Goal: Task Accomplishment & Management: Manage account settings

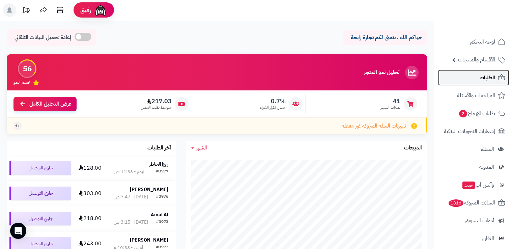
click at [466, 80] on link "الطلبات" at bounding box center [473, 77] width 71 height 16
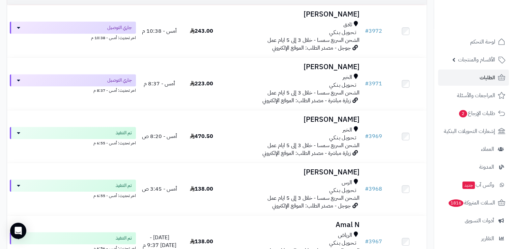
scroll to position [257, 0]
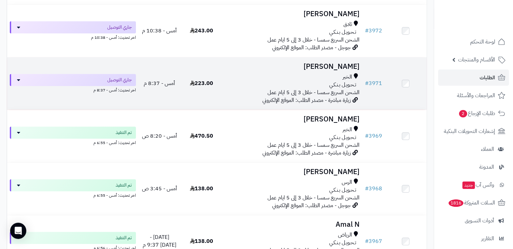
click at [265, 86] on div "تـحـويـل بـنـكـي" at bounding box center [292, 85] width 134 height 8
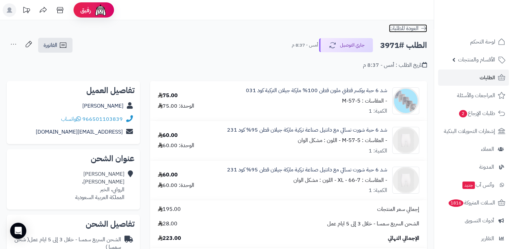
click at [419, 27] on link "العودة للطلبات" at bounding box center [408, 28] width 38 height 8
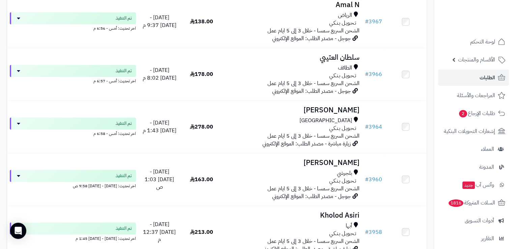
scroll to position [479, 0]
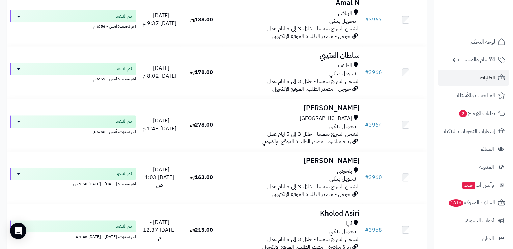
click at [247, 136] on div "جدة تـحـويـل بـنـكـي الشحن السريع سمسا - خلال 3 إلى 5 ايام عمل" at bounding box center [292, 126] width 134 height 23
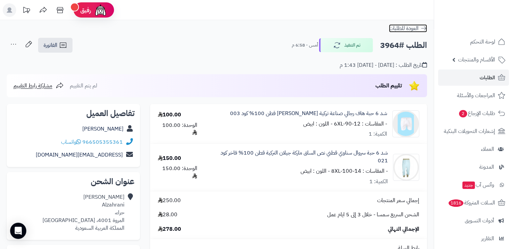
click at [426, 30] on icon at bounding box center [423, 28] width 7 height 7
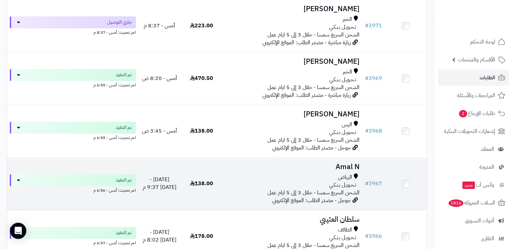
scroll to position [314, 0]
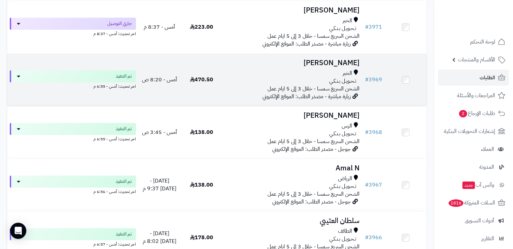
click at [310, 68] on td "سلطان العنزي الخبر تـحـويـل بـنـكـي الشحن السريع سمسا - خلال 3 إلى 5 ايام عمل ز…" at bounding box center [292, 80] width 140 height 52
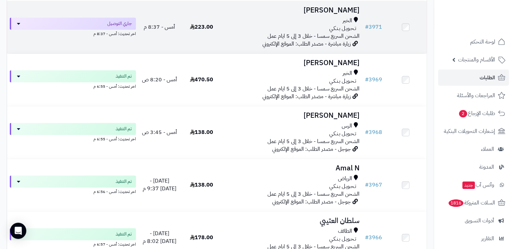
click at [227, 30] on div "تـحـويـل بـنـكـي" at bounding box center [292, 29] width 134 height 8
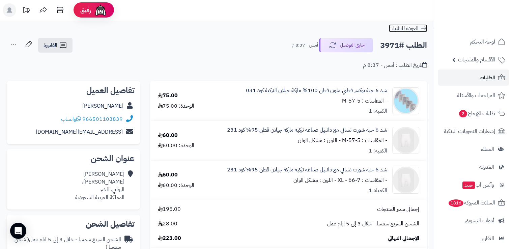
click at [423, 29] on icon at bounding box center [423, 28] width 7 height 7
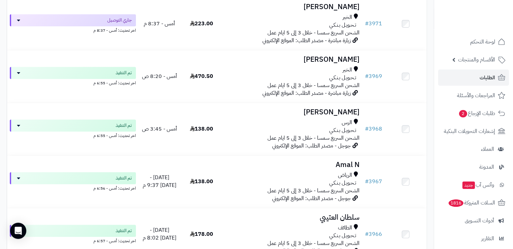
scroll to position [317, 0]
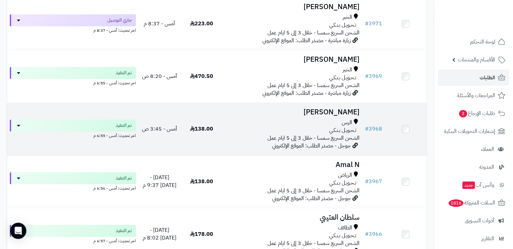
click at [283, 115] on h3 "[PERSON_NAME]" at bounding box center [292, 112] width 134 height 8
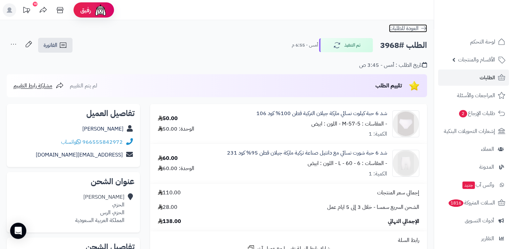
click at [424, 27] on icon at bounding box center [423, 28] width 5 height 4
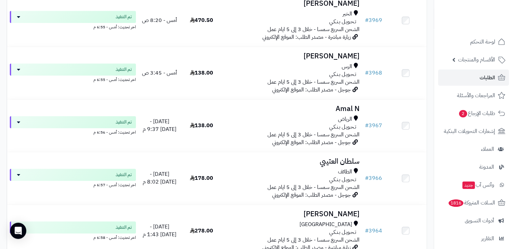
scroll to position [376, 0]
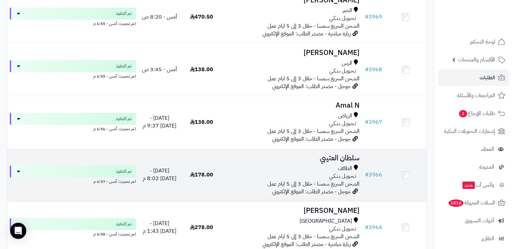
click at [243, 163] on td "سلطان العتيبي الطائف تـحـويـل بـنـكـي الشحن السريع سمسا - خلال 3 إلى 5 ايام عمل…" at bounding box center [292, 175] width 140 height 52
click at [306, 162] on h3 "سلطان العتيبي" at bounding box center [292, 158] width 134 height 8
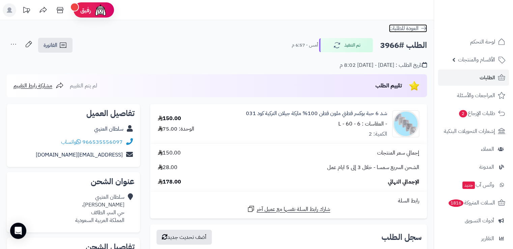
click at [421, 29] on icon at bounding box center [423, 28] width 7 height 7
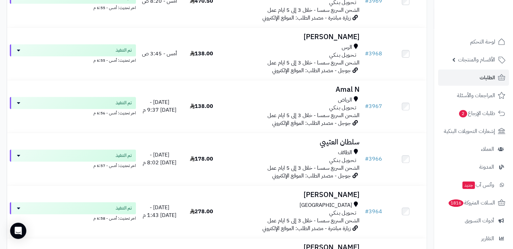
scroll to position [393, 0]
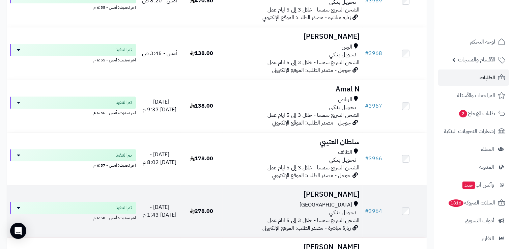
click at [270, 201] on td "[PERSON_NAME] [GEOGRAPHIC_DATA] تـحـويـل بـنـكـي الشحن السريع سمسا - خلال 3 إلى…" at bounding box center [292, 211] width 140 height 52
click at [270, 201] on td "Abdulrahman Alzahrani جدة تـحـويـل بـنـكـي الشحن السريع سمسا - خلال 3 إلى 5 ايا…" at bounding box center [292, 211] width 140 height 52
click at [285, 203] on div "جدة" at bounding box center [292, 205] width 134 height 8
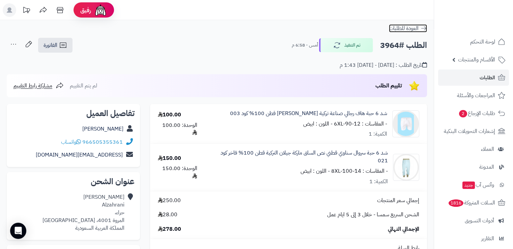
click at [426, 26] on icon at bounding box center [423, 28] width 7 height 7
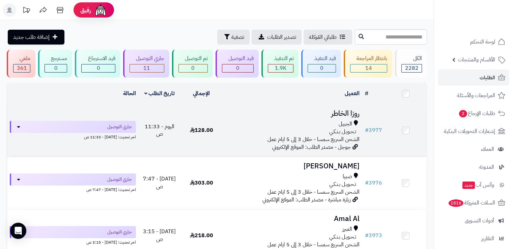
click at [284, 118] on td "روزا الخاطر الجبيل تـحـويـل بـنـكـي الشحن السريع سمسا - خلال 3 إلى 5 ايام عمل ج…" at bounding box center [292, 130] width 140 height 52
click at [314, 120] on div "الجبيل" at bounding box center [292, 124] width 134 height 8
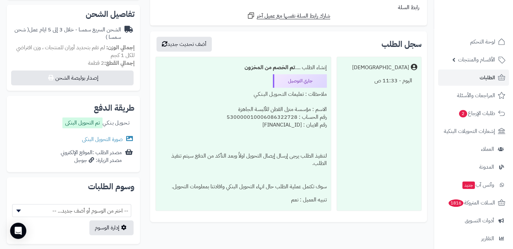
scroll to position [210, 0]
click at [123, 136] on link "صورة التحويل البنكى" at bounding box center [108, 139] width 53 height 8
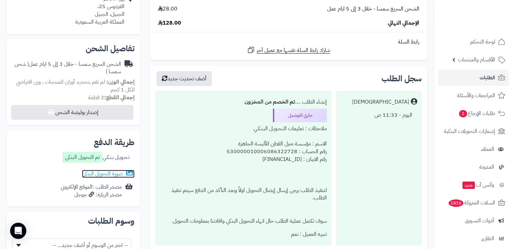
scroll to position [179, 0]
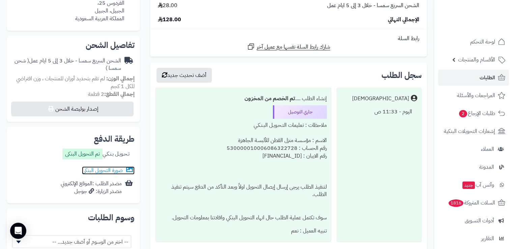
click at [124, 168] on icon at bounding box center [128, 169] width 8 height 7
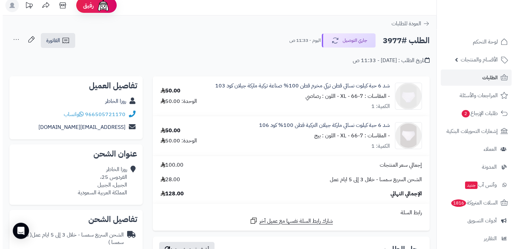
scroll to position [0, 0]
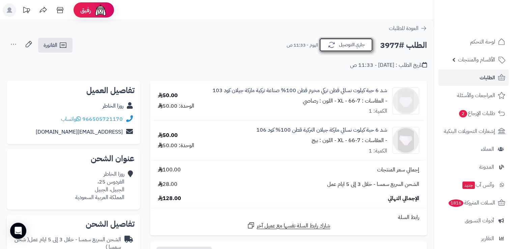
click at [356, 44] on button "جاري التوصيل" at bounding box center [346, 45] width 54 height 14
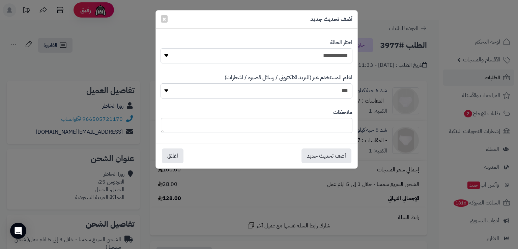
click at [326, 60] on select "**********" at bounding box center [257, 55] width 192 height 15
select select "*"
click at [161, 48] on select "**********" at bounding box center [257, 55] width 192 height 15
click at [325, 152] on button "أضف تحديث جديد" at bounding box center [327, 155] width 50 height 15
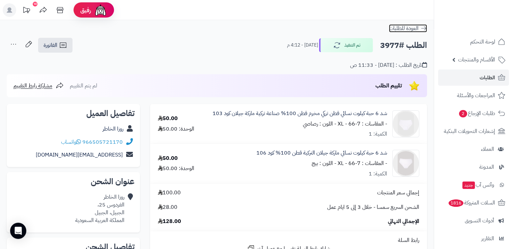
click at [423, 31] on icon at bounding box center [423, 28] width 7 height 7
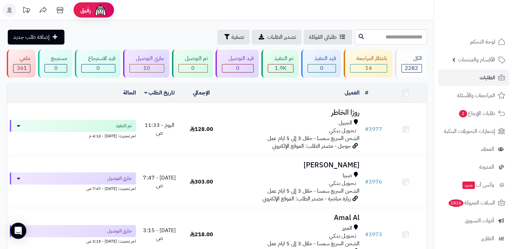
scroll to position [57, 0]
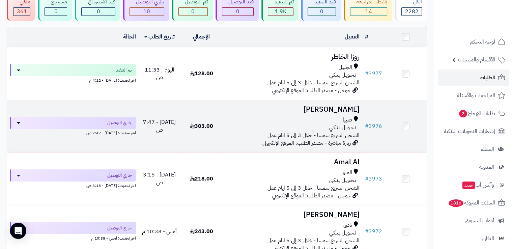
click at [285, 131] on span "الشحن السريع سمسا - خلال 3 إلى 5 ايام عمل" at bounding box center [314, 135] width 92 height 8
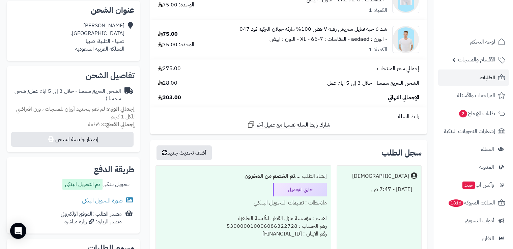
scroll to position [151, 0]
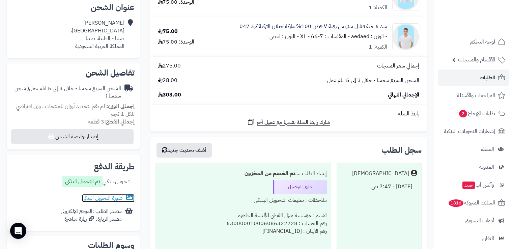
click at [123, 197] on link "صورة التحويل البنكى" at bounding box center [108, 198] width 53 height 8
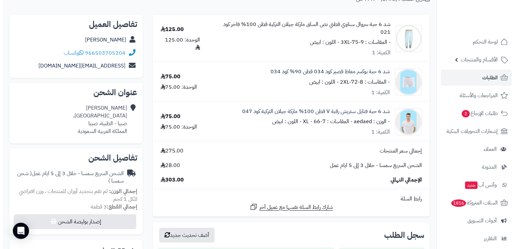
scroll to position [0, 0]
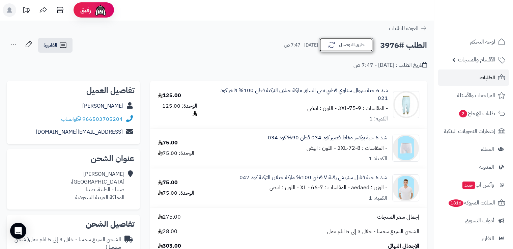
click at [341, 43] on button "جاري التوصيل" at bounding box center [346, 45] width 54 height 14
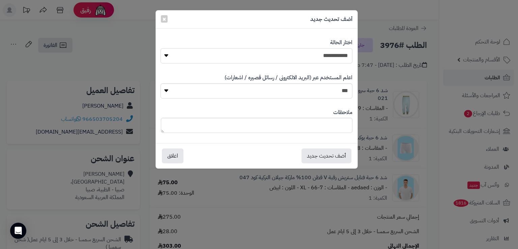
click at [335, 55] on select "**********" at bounding box center [257, 55] width 192 height 15
select select "*"
click at [161, 48] on select "**********" at bounding box center [257, 55] width 192 height 15
click at [321, 160] on button "أضف تحديث جديد" at bounding box center [327, 155] width 50 height 15
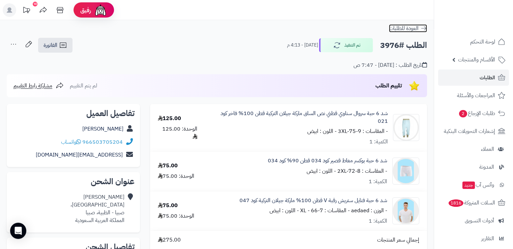
click at [422, 26] on icon at bounding box center [423, 28] width 7 height 7
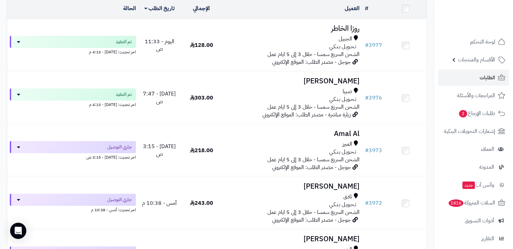
scroll to position [85, 0]
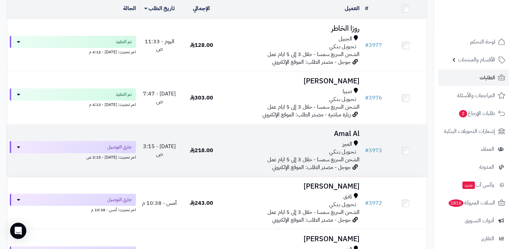
click at [224, 145] on td "Amal Al المبرز تـحـويـل بـنـكـي الشحن السريع سمسا - خلال 3 إلى 5 ايام عمل جوجل …" at bounding box center [292, 150] width 140 height 52
click at [231, 144] on div "المبرز" at bounding box center [292, 144] width 134 height 8
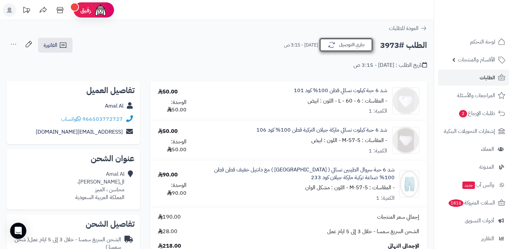
click at [328, 45] on icon "button" at bounding box center [332, 45] width 8 height 8
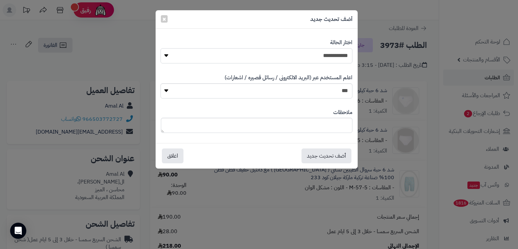
click at [233, 56] on select "**********" at bounding box center [257, 55] width 192 height 15
select select "*"
click at [161, 48] on select "**********" at bounding box center [257, 55] width 192 height 15
click at [328, 153] on button "أضف تحديث جديد" at bounding box center [327, 155] width 50 height 15
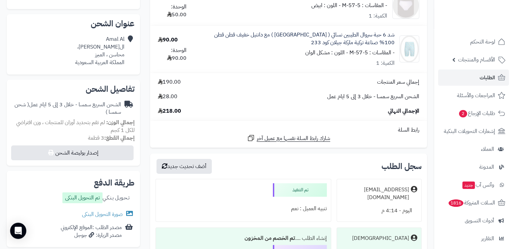
scroll to position [213, 0]
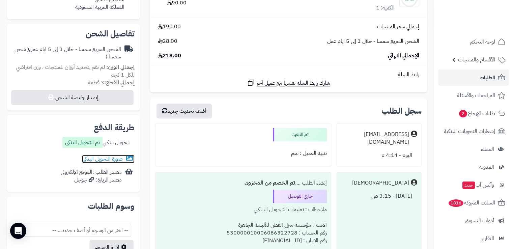
click at [120, 162] on link "صورة التحويل البنكى" at bounding box center [108, 159] width 53 height 8
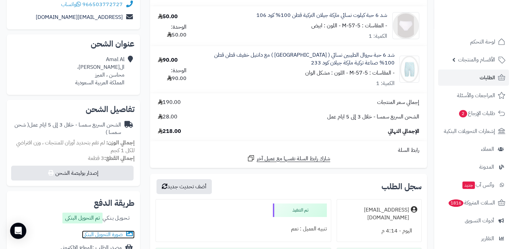
scroll to position [0, 0]
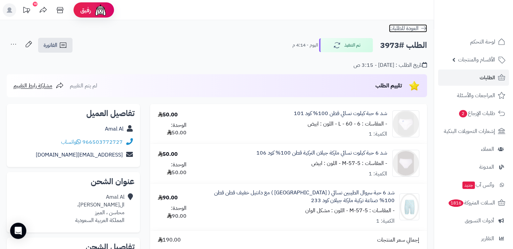
click at [421, 27] on icon at bounding box center [423, 28] width 7 height 7
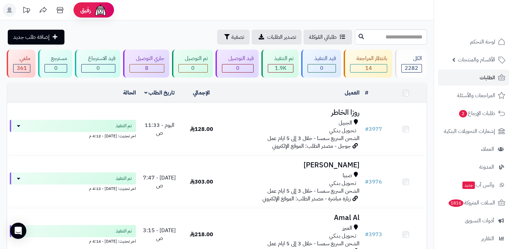
scroll to position [109, 0]
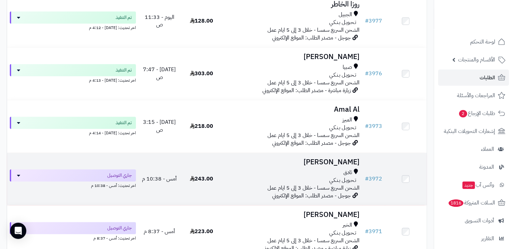
click at [295, 176] on div "تـحـويـل بـنـكـي" at bounding box center [292, 180] width 134 height 8
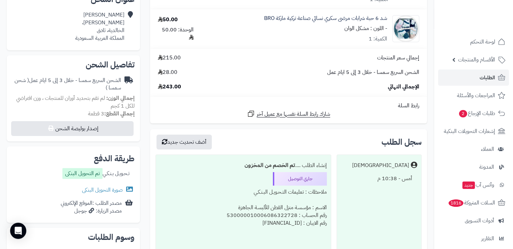
scroll to position [162, 0]
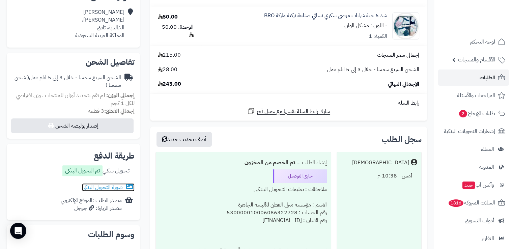
click at [113, 186] on link "صورة التحويل البنكى" at bounding box center [108, 187] width 53 height 8
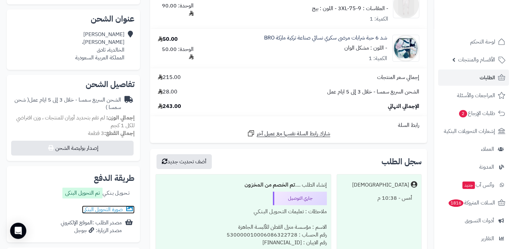
scroll to position [141, 0]
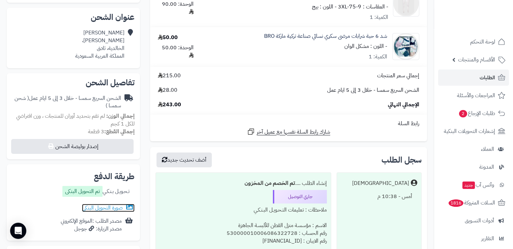
click at [104, 210] on link "صورة التحويل البنكى" at bounding box center [108, 208] width 53 height 8
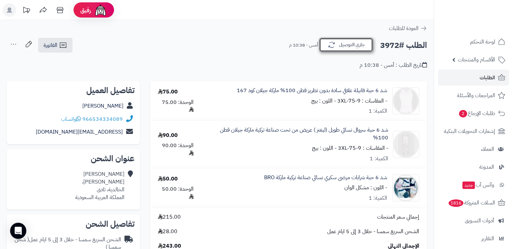
click at [337, 46] on button "جاري التوصيل" at bounding box center [346, 45] width 54 height 14
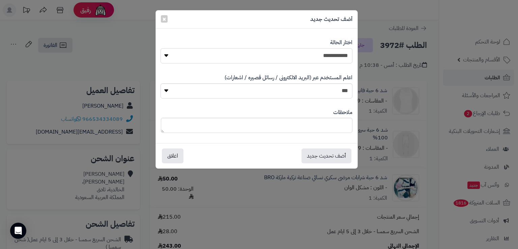
click at [325, 57] on select "**********" at bounding box center [257, 55] width 192 height 15
select select "*"
click at [161, 48] on select "**********" at bounding box center [257, 55] width 192 height 15
click at [343, 154] on button "أضف تحديث جديد" at bounding box center [327, 155] width 50 height 15
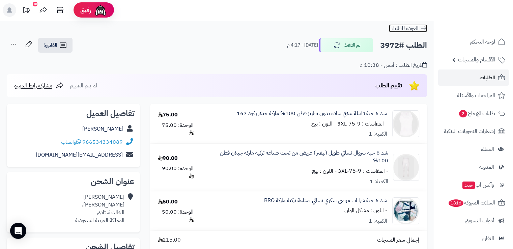
click at [423, 27] on icon at bounding box center [423, 28] width 7 height 7
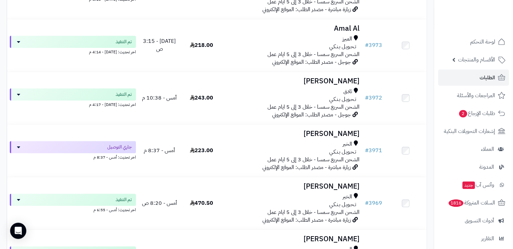
scroll to position [211, 0]
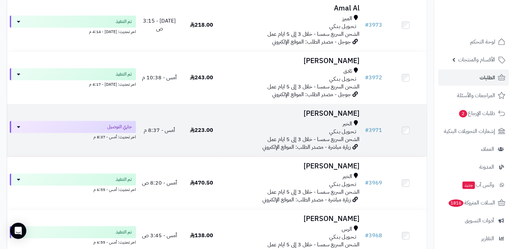
click at [243, 124] on div "الخبر" at bounding box center [292, 124] width 134 height 8
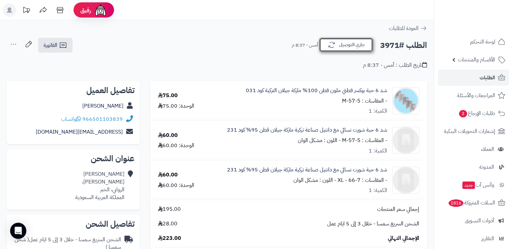
click at [336, 46] on button "جاري التوصيل" at bounding box center [346, 45] width 54 height 14
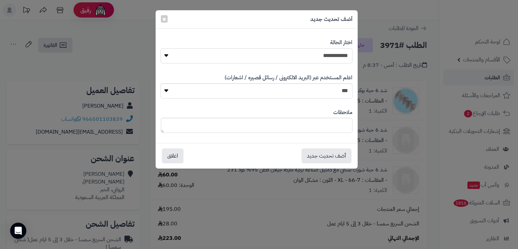
click at [331, 56] on select "**********" at bounding box center [257, 55] width 192 height 15
select select "*"
click at [161, 48] on select "**********" at bounding box center [257, 55] width 192 height 15
click at [327, 156] on button "أضف تحديث جديد" at bounding box center [327, 155] width 50 height 15
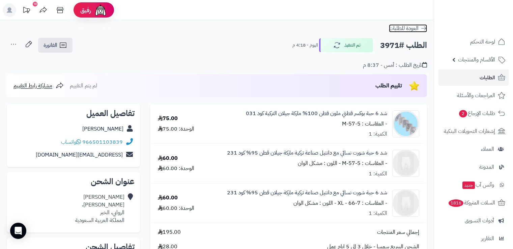
click at [426, 28] on icon at bounding box center [423, 28] width 7 height 7
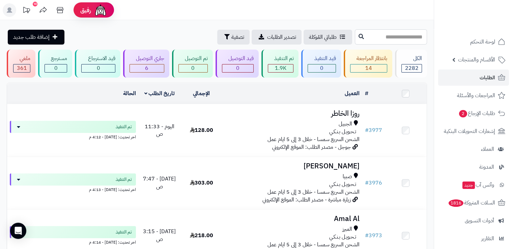
click at [397, 35] on input "text" at bounding box center [391, 36] width 72 height 15
type input "****"
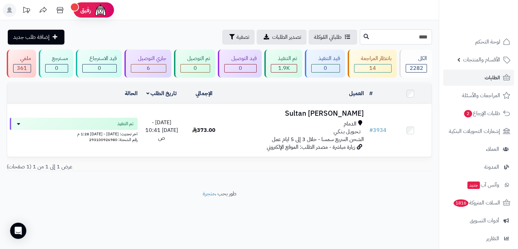
click at [423, 35] on input "****" at bounding box center [396, 36] width 72 height 15
type input "****"
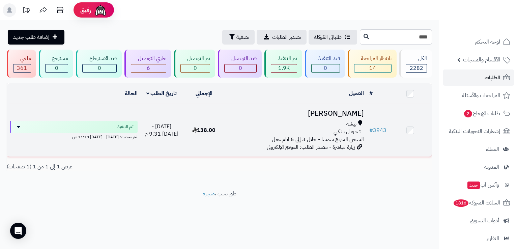
click at [247, 121] on div "بيشة" at bounding box center [296, 124] width 136 height 8
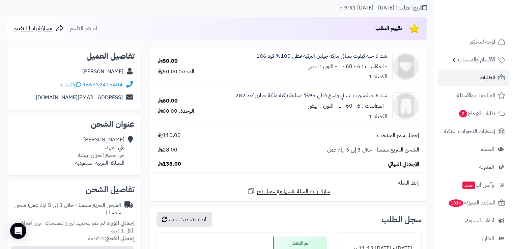
scroll to position [57, 0]
click at [228, 145] on div "إجمالي سعر المنتجات 110.00 الشحن السريع سمسا - خلال 3 إلى 5 ايام عمل 28.00 الإج…" at bounding box center [289, 150] width 272 height 37
